Goal: Information Seeking & Learning: Check status

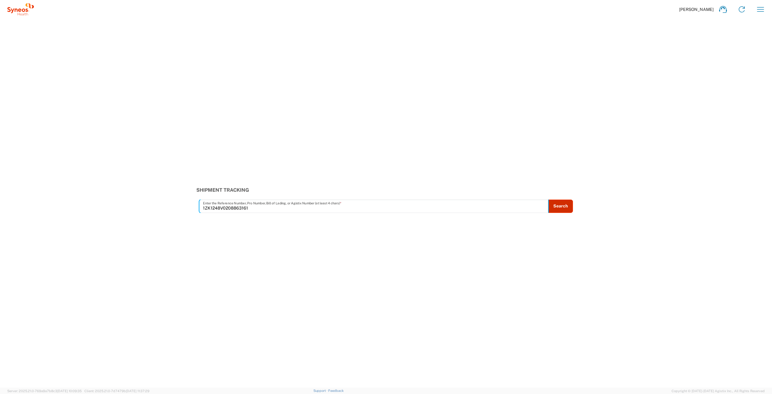
type input "1ZK1248V0208863161"
click at [564, 210] on button "Search" at bounding box center [560, 205] width 25 height 13
click at [361, 205] on input "text" at bounding box center [374, 206] width 342 height 11
type input "1ZK1248V0208863161"
click at [556, 210] on button "Search" at bounding box center [560, 205] width 25 height 13
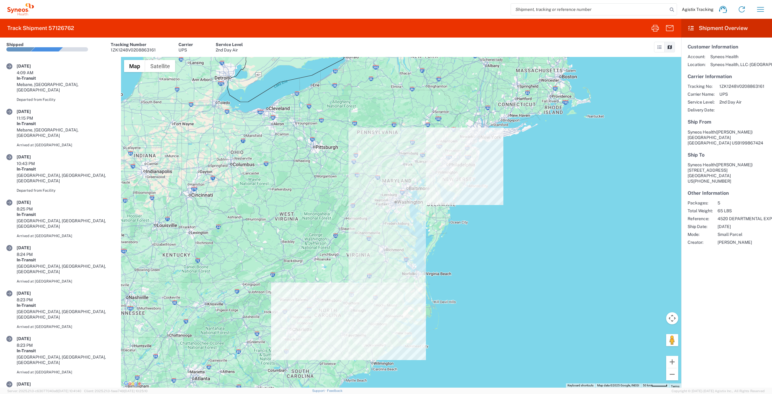
click at [716, 284] on agx-shipment-overview-widget "Customer Information Account: Syneos Health Location: Syneos Health, LLC-Morris…" at bounding box center [726, 213] width 91 height 350
